Goal: Information Seeking & Learning: Learn about a topic

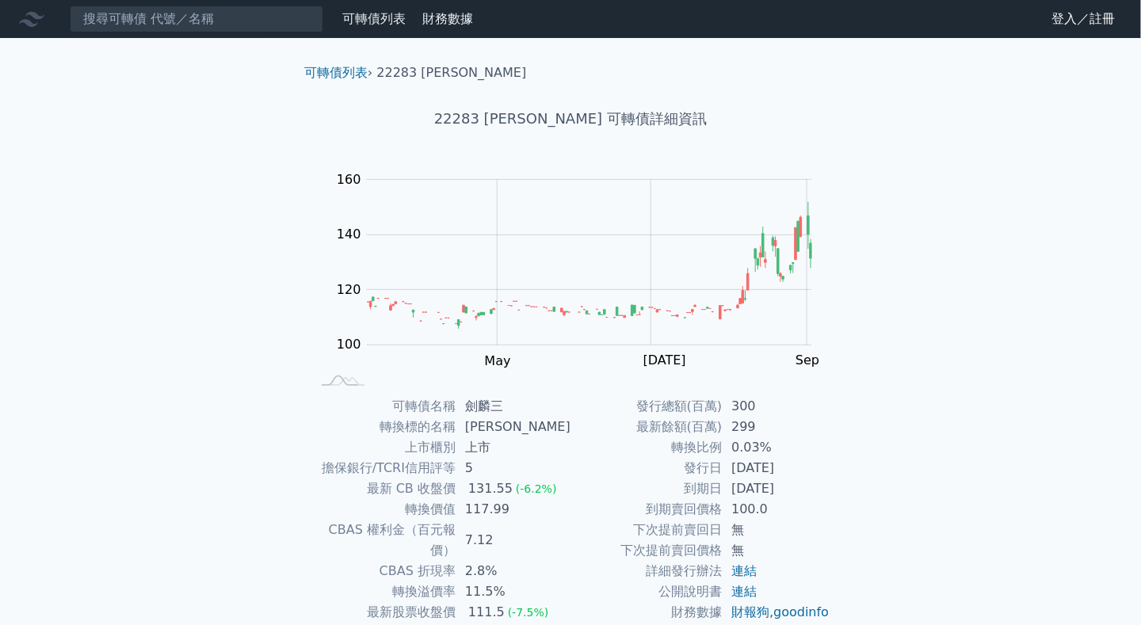
click at [467, 489] on td "131.55 (-6.2%)" at bounding box center [513, 489] width 115 height 21
click at [758, 486] on td "[DATE]" at bounding box center [776, 489] width 109 height 21
click at [729, 507] on td "100.0" at bounding box center [776, 509] width 109 height 21
click at [707, 510] on td "到期賣回價格" at bounding box center [645, 509] width 151 height 21
click at [414, 510] on td "轉換價值" at bounding box center [383, 509] width 145 height 21
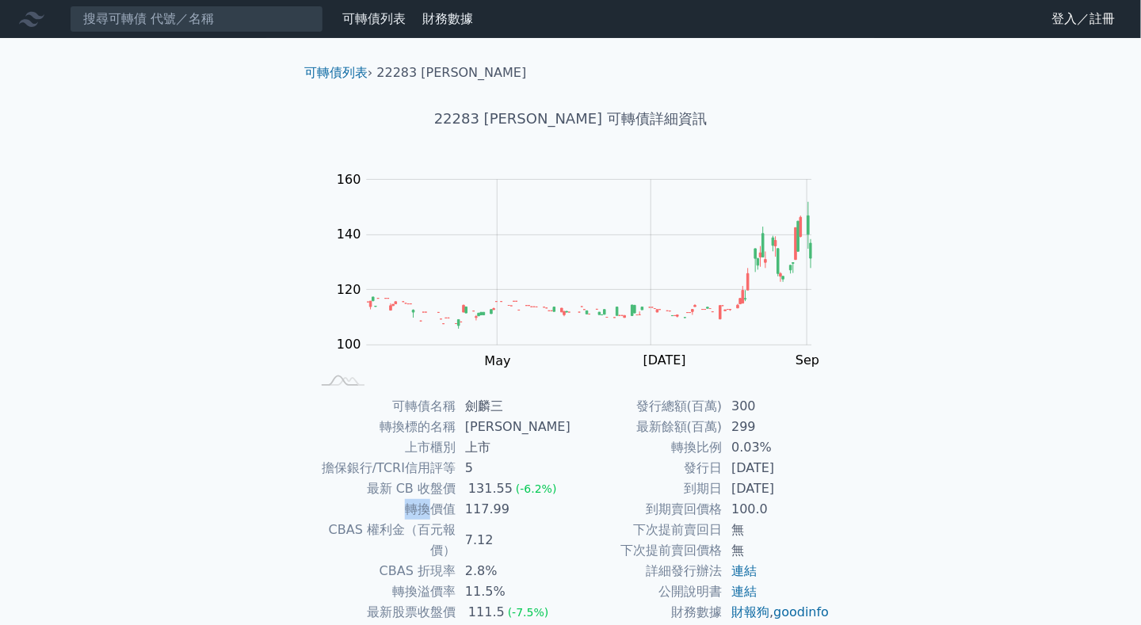
click at [414, 510] on td "轉換價值" at bounding box center [383, 509] width 145 height 21
click at [482, 513] on td "117.99" at bounding box center [513, 509] width 115 height 21
click at [515, 512] on td "117.99" at bounding box center [513, 509] width 115 height 21
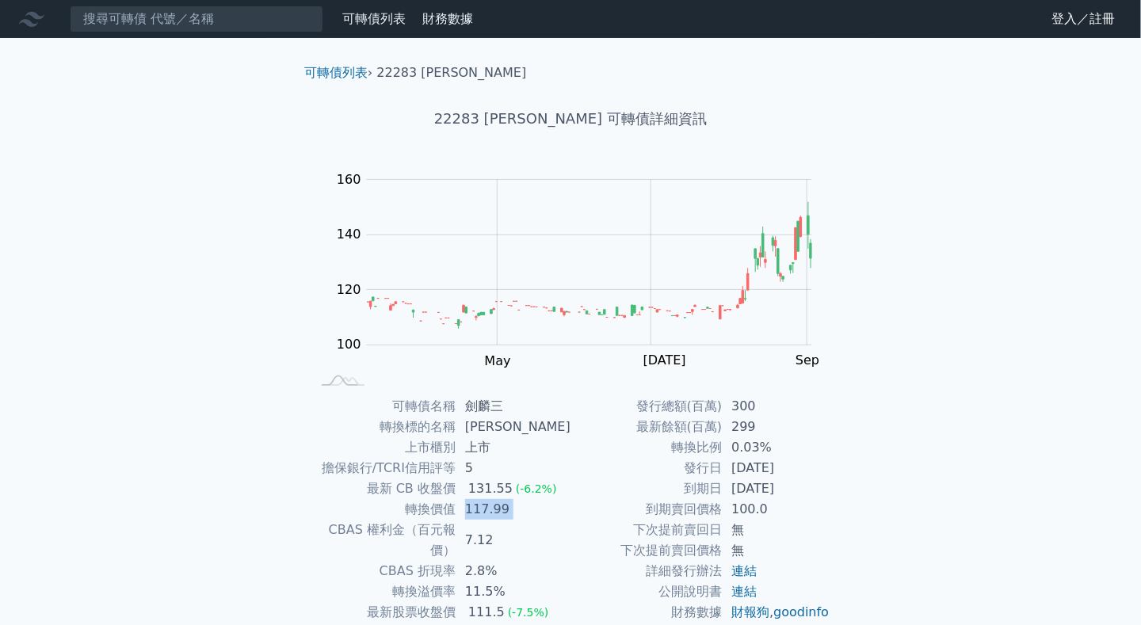
click at [515, 512] on td "117.99" at bounding box center [513, 509] width 115 height 21
drag, startPoint x: 515, startPoint y: 512, endPoint x: 491, endPoint y: 525, distance: 26.9
click at [491, 525] on td "7.12" at bounding box center [513, 540] width 115 height 41
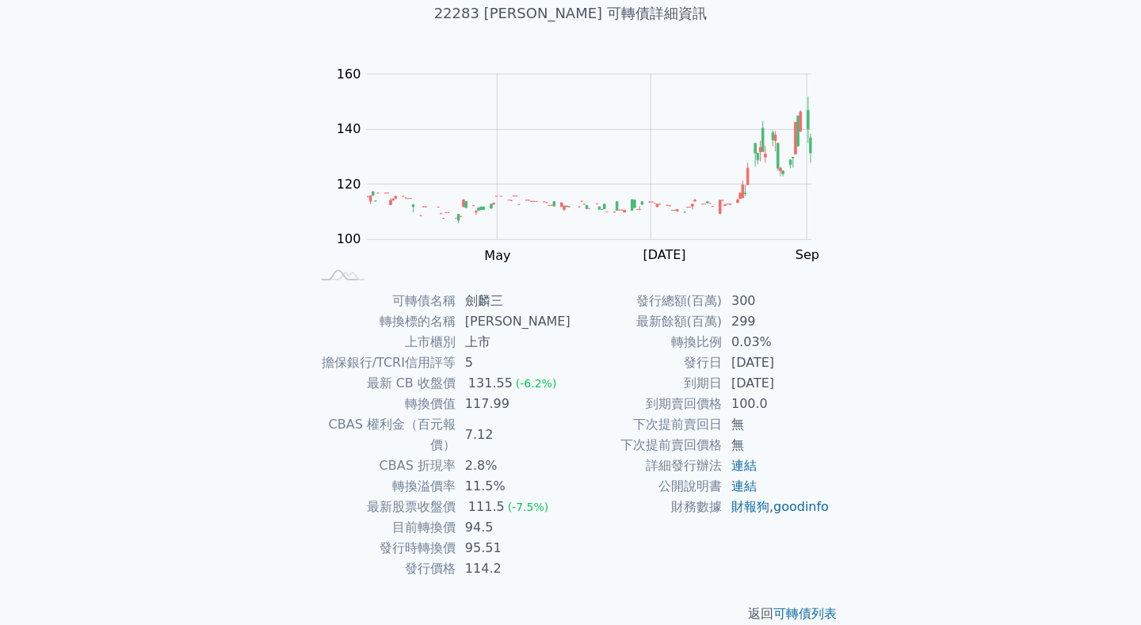
scroll to position [109, 0]
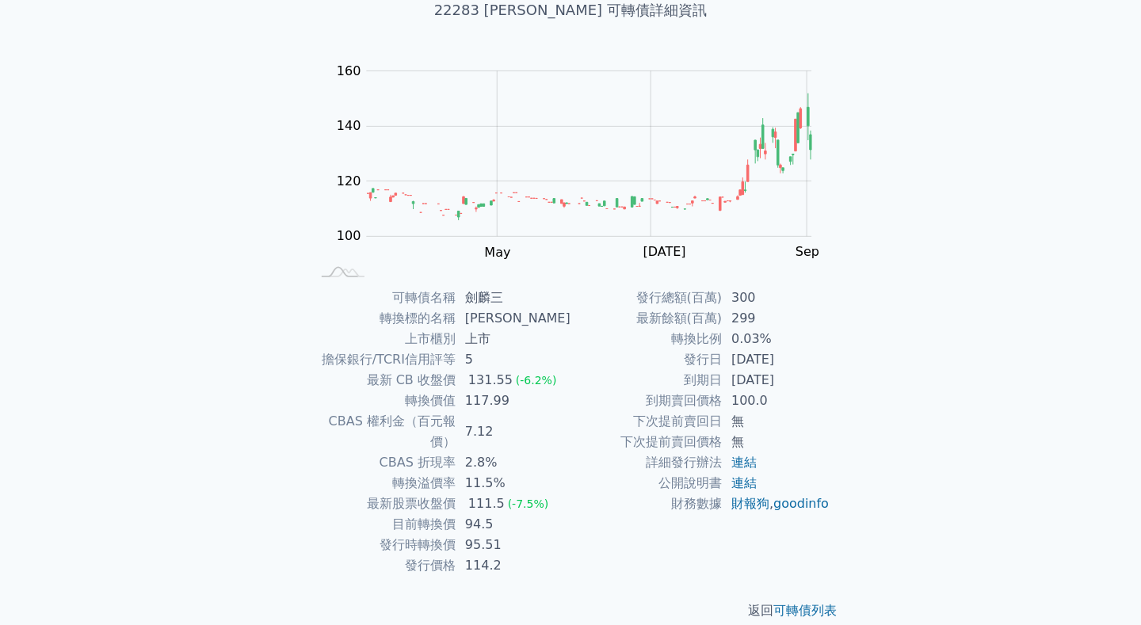
click at [494, 423] on td "7.12" at bounding box center [513, 431] width 115 height 41
click at [391, 341] on td "上市櫃別" at bounding box center [383, 339] width 145 height 21
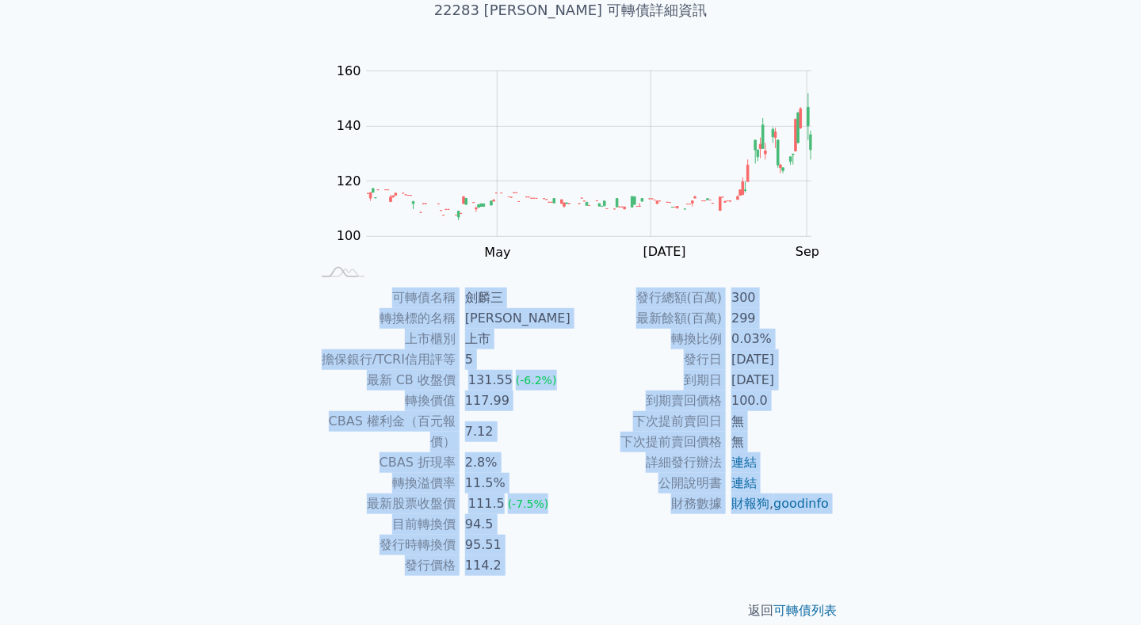
drag, startPoint x: 381, startPoint y: 288, endPoint x: 517, endPoint y: 562, distance: 305.4
click at [517, 562] on div "可轉債列表 › 22283 劍麟三 22283 劍麟三 可轉債詳細資訊 Zoom Out 100 80 90 100 110 120 130 140 180 …" at bounding box center [571, 287] width 558 height 716
drag, startPoint x: 517, startPoint y: 562, endPoint x: 467, endPoint y: 524, distance: 63.4
copy div "可轉債名稱 劍麟三 轉換標的名稱 劍麟 上市櫃別 上市 擔保銀行/TCRI信用評等 5 最新 CB 收盤價 131.55 (-6.2%) 轉換價值 117.9…"
click at [597, 540] on div "發行總額(百萬) 300 最新餘額(百萬) 299 轉換比例 0.03% 發行日 2024-08-29 到期日 2027-08-29 到期賣回價格 100.0…" at bounding box center [700, 432] width 260 height 288
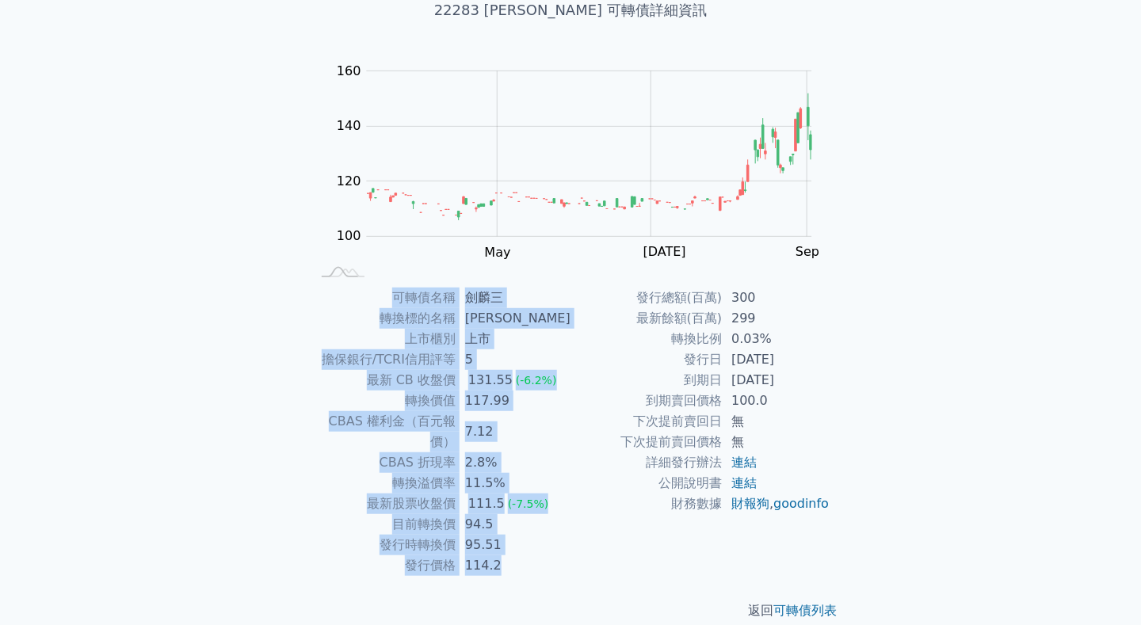
drag, startPoint x: 395, startPoint y: 300, endPoint x: 506, endPoint y: 548, distance: 271.7
click at [506, 548] on tbody "可轉債名稱 劍麟三 轉換標的名稱 劍麟 上市櫃別 上市 擔保銀行/TCRI信用評等 5 最新 CB 收盤價 131.55 (-6.2%) 轉換價值 117.9…" at bounding box center [441, 432] width 260 height 288
drag, startPoint x: 506, startPoint y: 548, endPoint x: 466, endPoint y: 520, distance: 49.0
copy tbody "可轉債名稱 劍麟三 轉換標的名稱 劍麟 上市櫃別 上市 擔保銀行/TCRI信用評等 5 最新 CB 收盤價 131.55 (-6.2%) 轉換價值 117.9…"
click at [536, 330] on td "上市" at bounding box center [513, 339] width 115 height 21
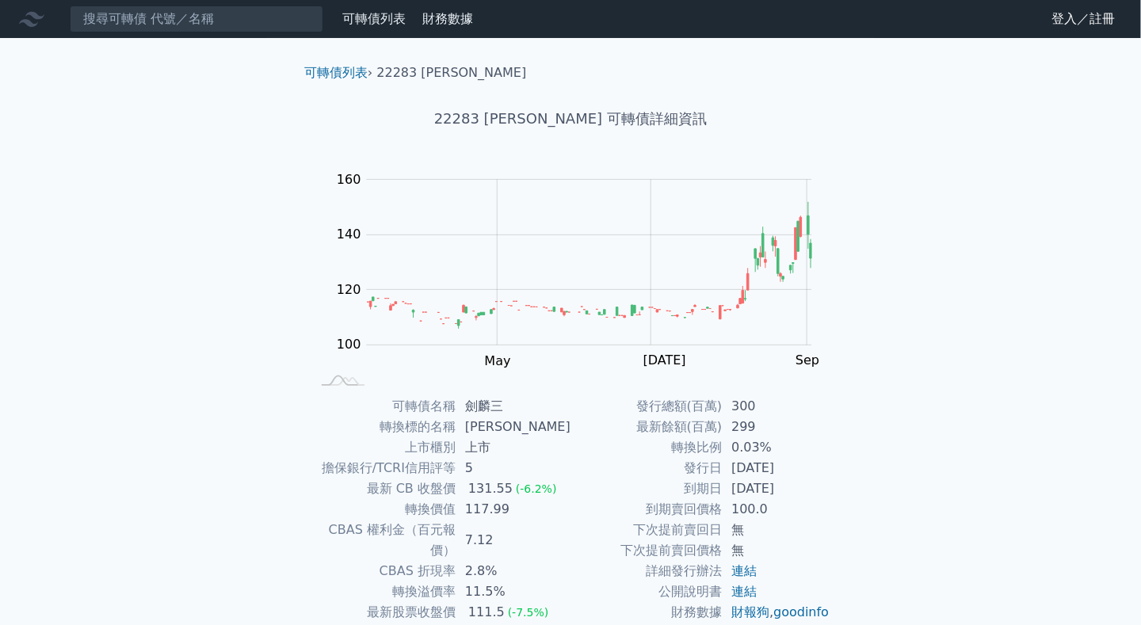
click at [502, 418] on td "[PERSON_NAME]" at bounding box center [513, 427] width 115 height 21
click at [669, 422] on td "最新餘額(百萬)" at bounding box center [645, 427] width 151 height 21
click at [694, 446] on td "轉換比例" at bounding box center [645, 447] width 151 height 21
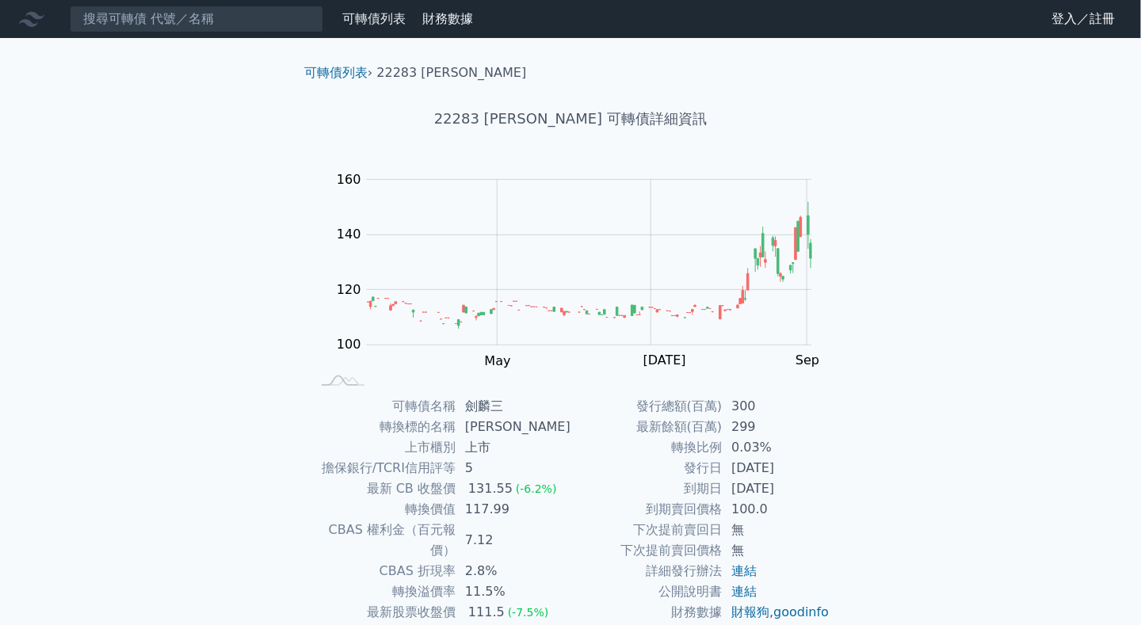
click at [666, 447] on td "轉換比例" at bounding box center [645, 447] width 151 height 21
drag, startPoint x: 786, startPoint y: 445, endPoint x: 775, endPoint y: 444, distance: 11.1
click at [775, 444] on td "0.03%" at bounding box center [776, 447] width 109 height 21
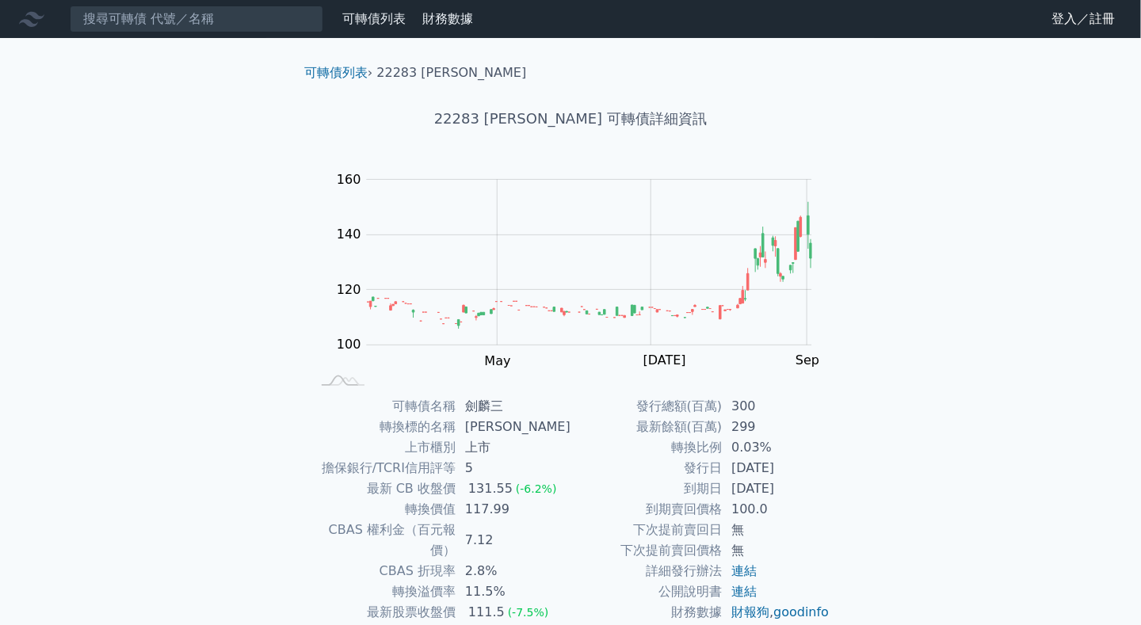
click at [775, 444] on td "0.03%" at bounding box center [776, 447] width 109 height 21
